Goal: Information Seeking & Learning: Learn about a topic

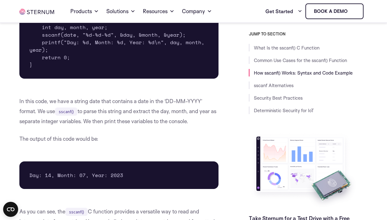
scroll to position [908, 0]
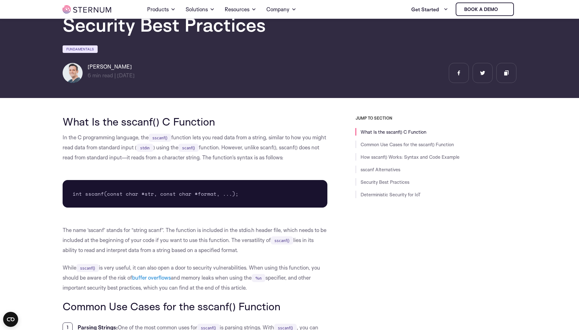
scroll to position [153, 0]
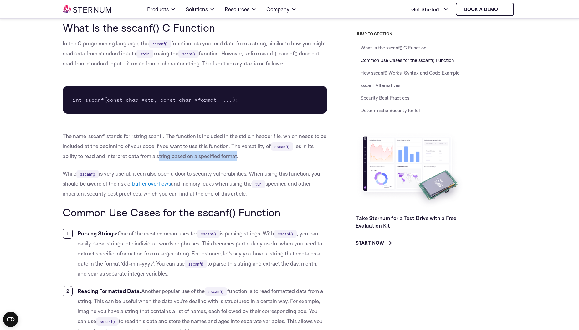
drag, startPoint x: 157, startPoint y: 156, endPoint x: 236, endPoint y: 155, distance: 78.6
click at [236, 155] on p "The name ‘sscanf’ stands for “string scanf”. The function is included in the st…" at bounding box center [195, 146] width 265 height 30
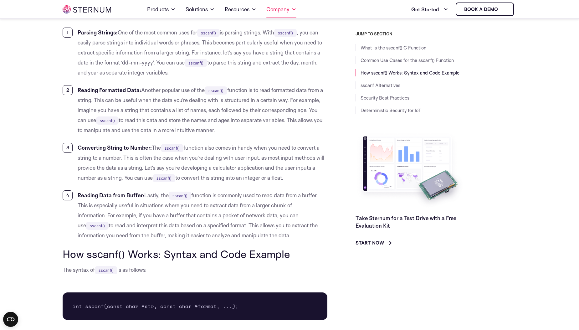
scroll to position [341, 0]
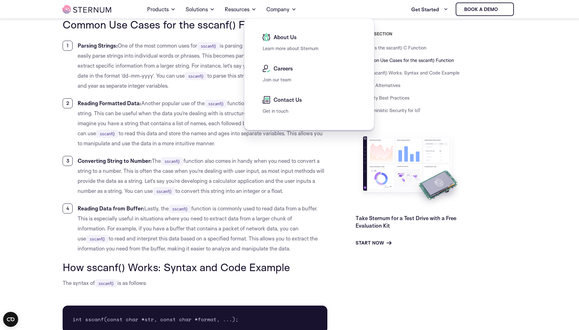
click at [281, 39] on span "About Us" at bounding box center [284, 37] width 25 height 8
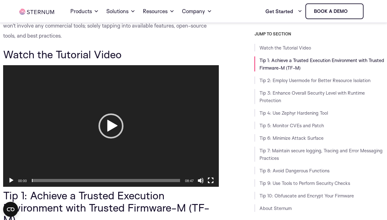
scroll to position [156, 0]
